Goal: Register for event/course: Register for event/course

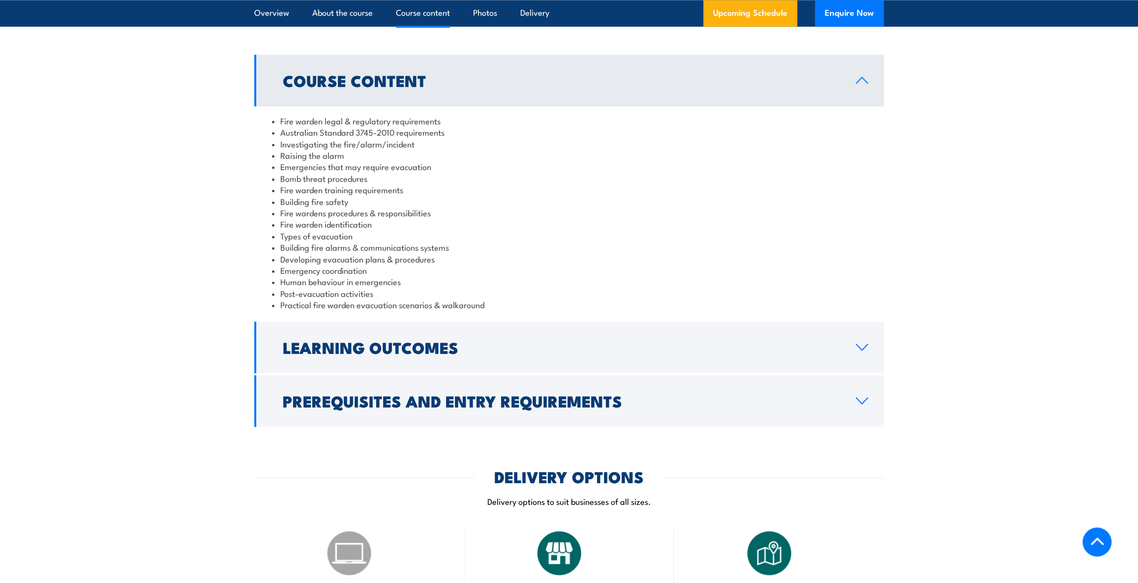
scroll to position [998, 0]
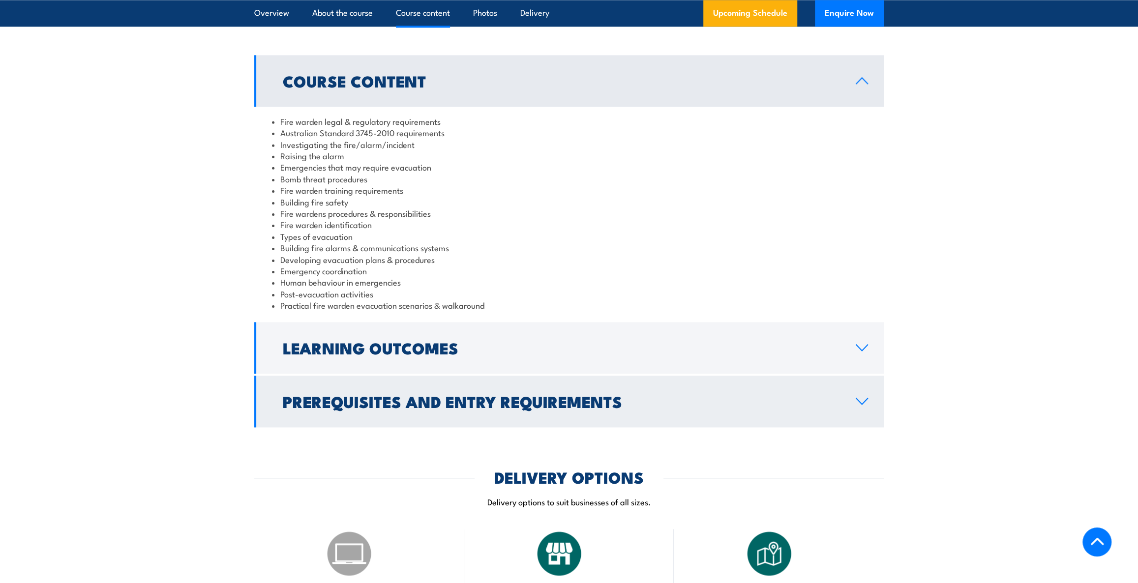
click at [399, 394] on h2 "Prerequisites and Entry Requirements" at bounding box center [561, 401] width 557 height 14
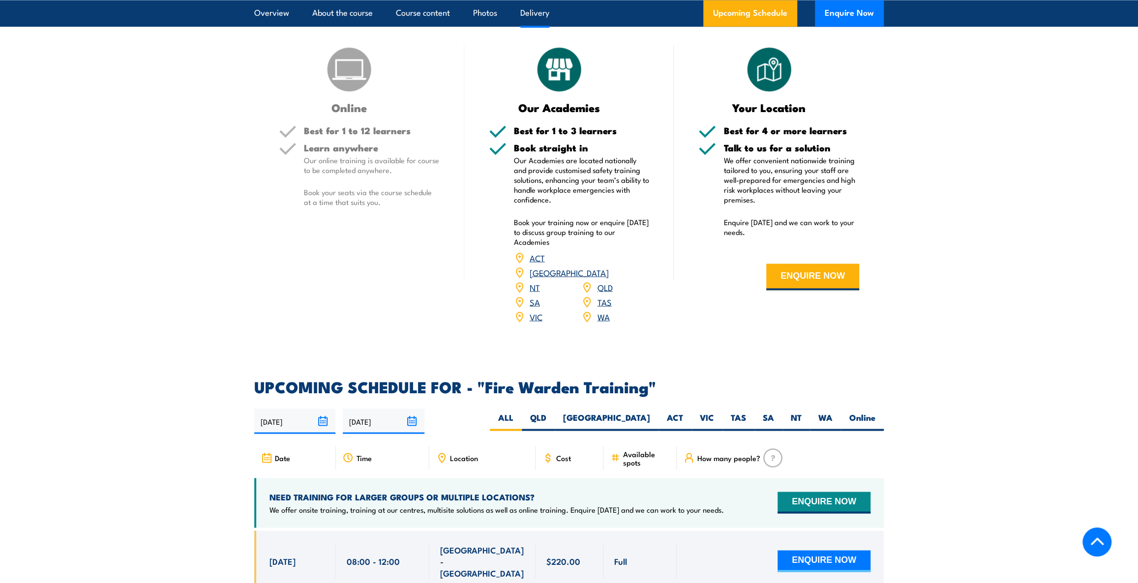
scroll to position [1357, 0]
click at [691, 412] on label "VIC" at bounding box center [706, 421] width 31 height 19
click at [714, 412] on input "VIC" at bounding box center [717, 415] width 6 height 6
radio input "true"
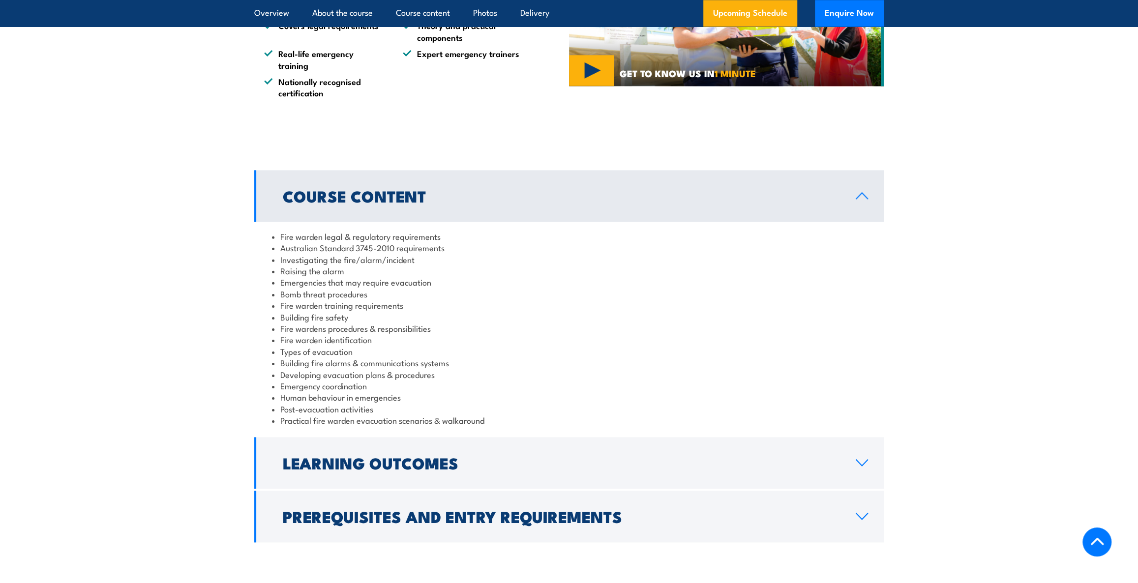
scroll to position [883, 0]
